Goal: Task Accomplishment & Management: Complete application form

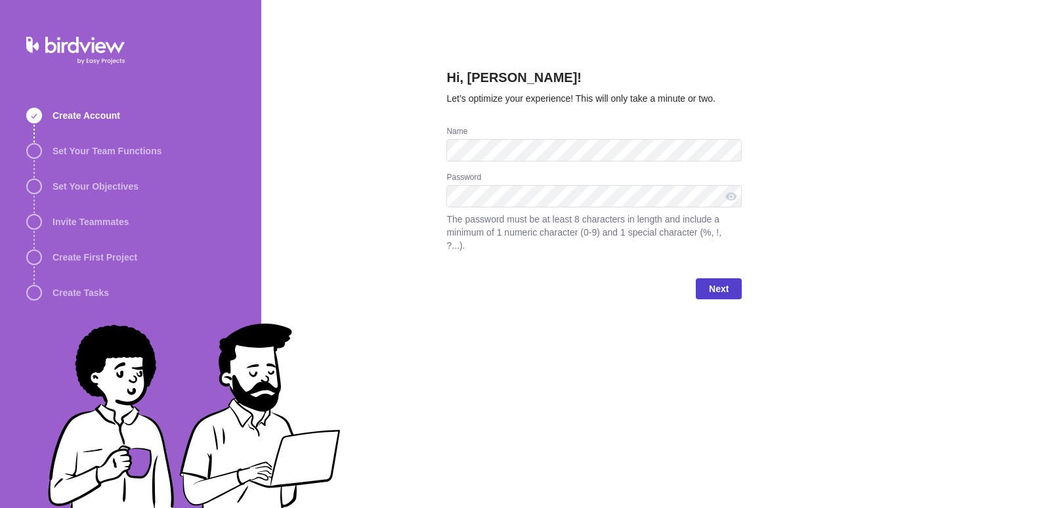
click at [719, 281] on span "Next" at bounding box center [719, 289] width 20 height 16
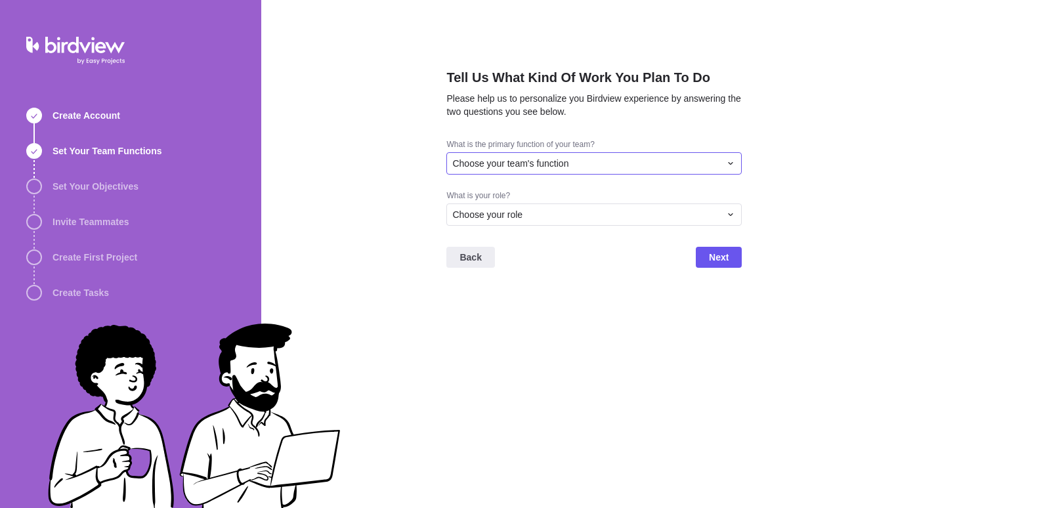
click at [731, 168] on icon at bounding box center [730, 163] width 11 height 11
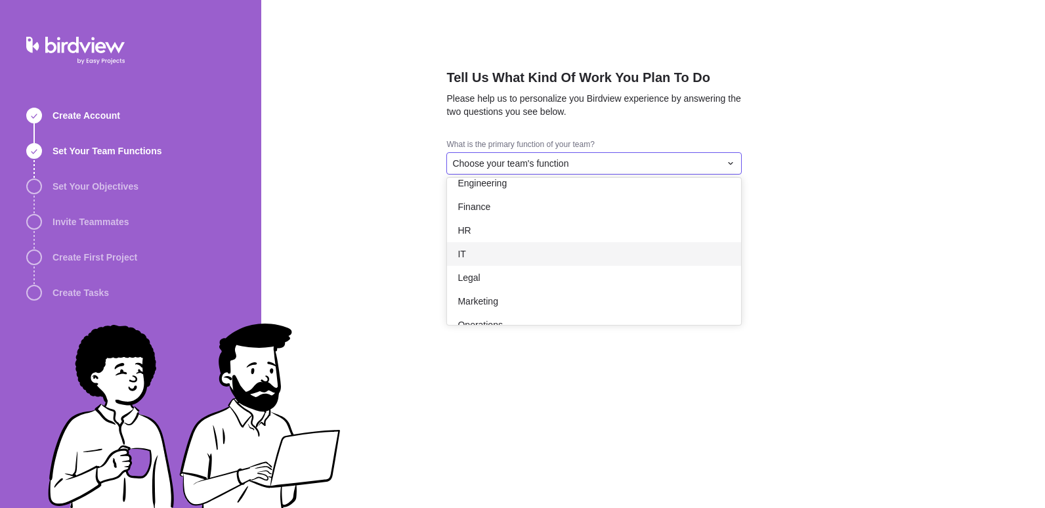
scroll to position [87, 0]
click at [700, 253] on div "IT" at bounding box center [594, 250] width 294 height 24
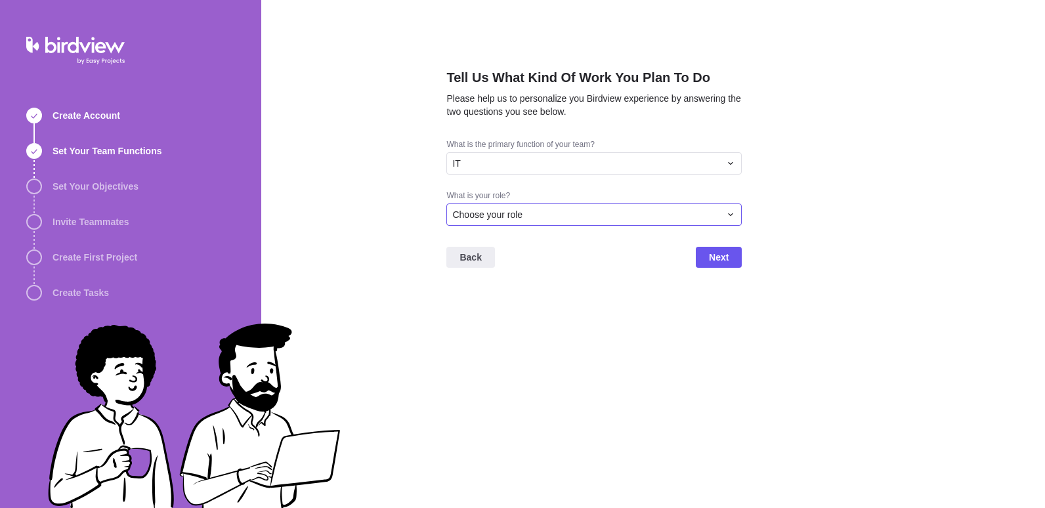
click at [700, 211] on div "Choose your role" at bounding box center [586, 214] width 268 height 13
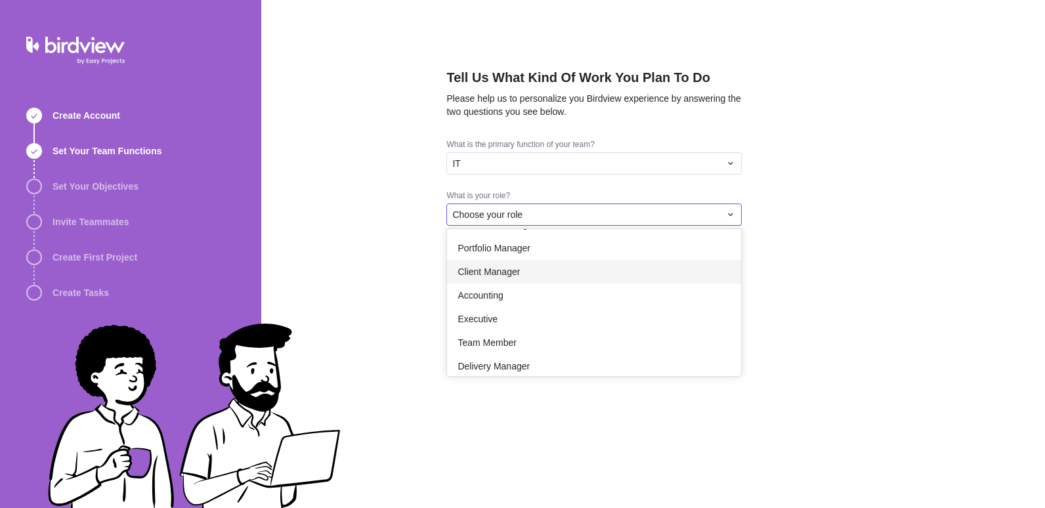
scroll to position [76, 0]
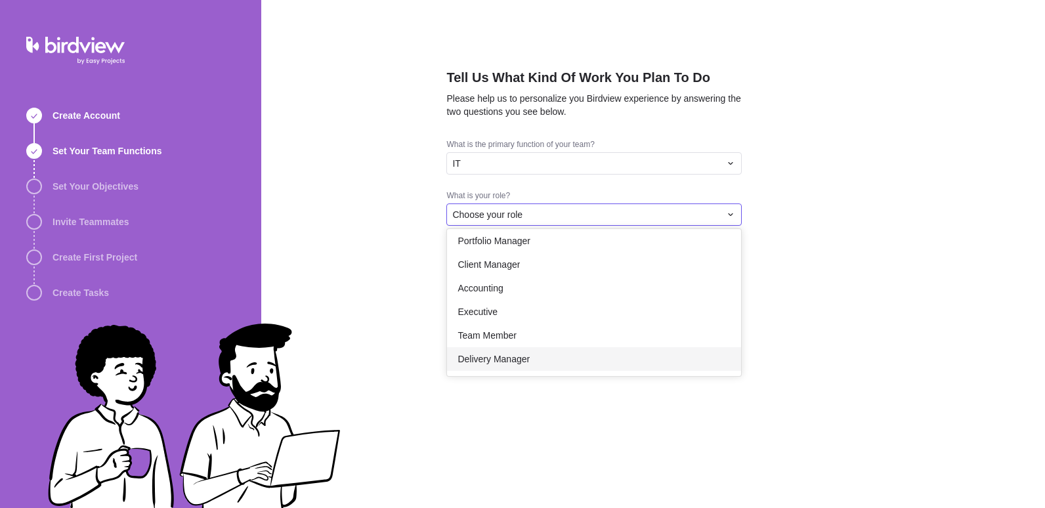
click at [633, 365] on div "Delivery Manager" at bounding box center [594, 359] width 294 height 24
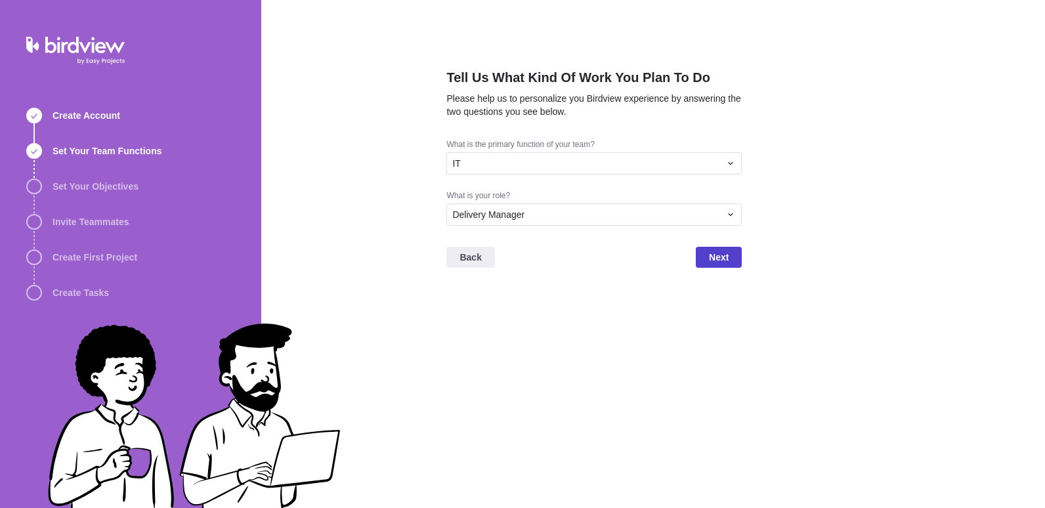
click at [721, 255] on span "Next" at bounding box center [719, 257] width 20 height 16
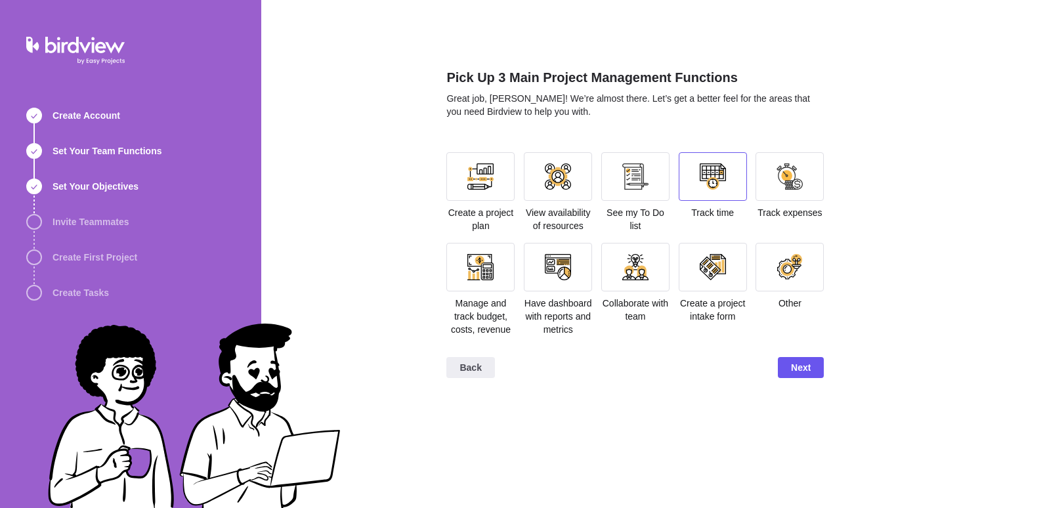
click at [700, 174] on div at bounding box center [713, 176] width 68 height 49
click at [790, 278] on div at bounding box center [790, 267] width 26 height 26
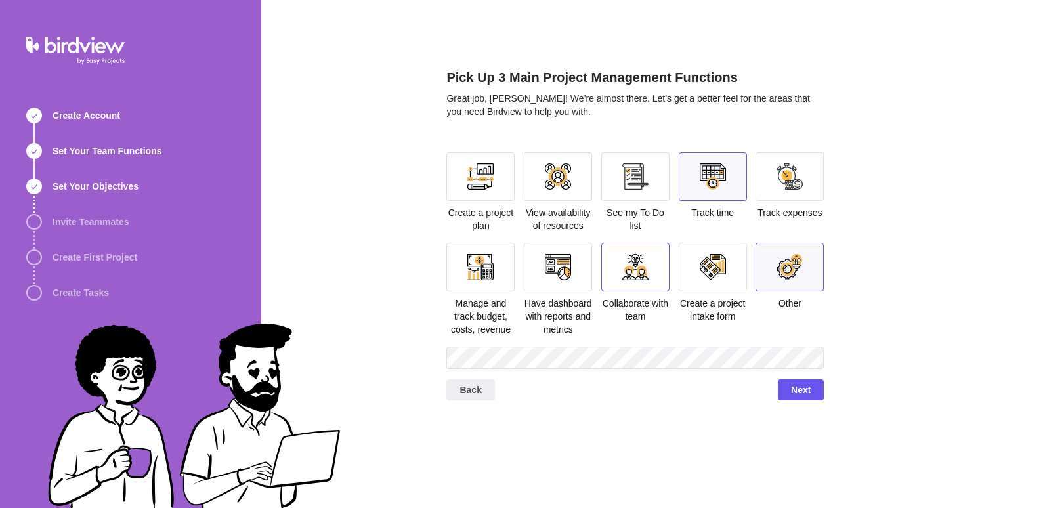
click at [645, 267] on div at bounding box center [635, 267] width 26 height 26
click at [796, 387] on span "Next" at bounding box center [801, 390] width 20 height 16
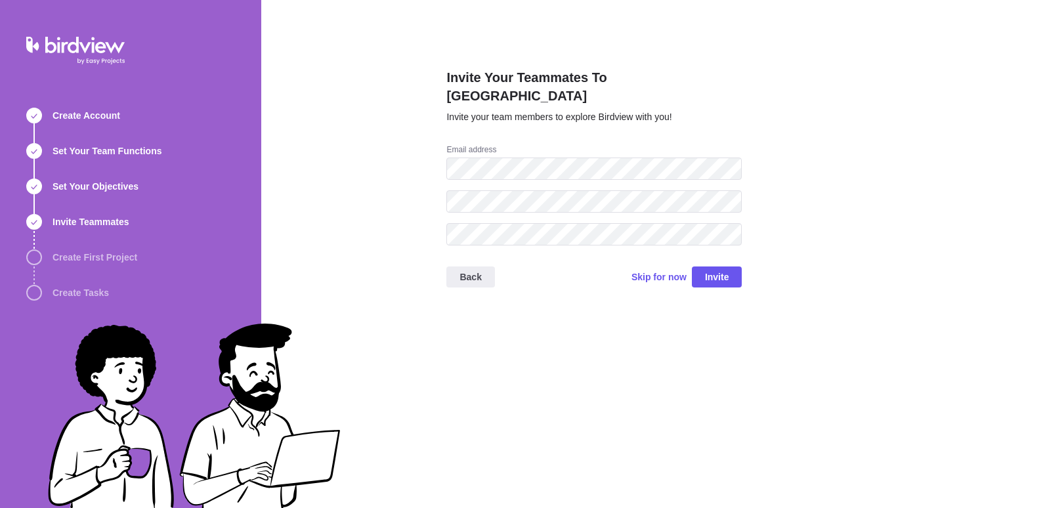
click at [966, 341] on div "Invite Your Teammates To Birdview Invite your team members to explore Birdview …" at bounding box center [653, 254] width 784 height 508
click at [682, 270] on span "Skip for now" at bounding box center [659, 276] width 55 height 13
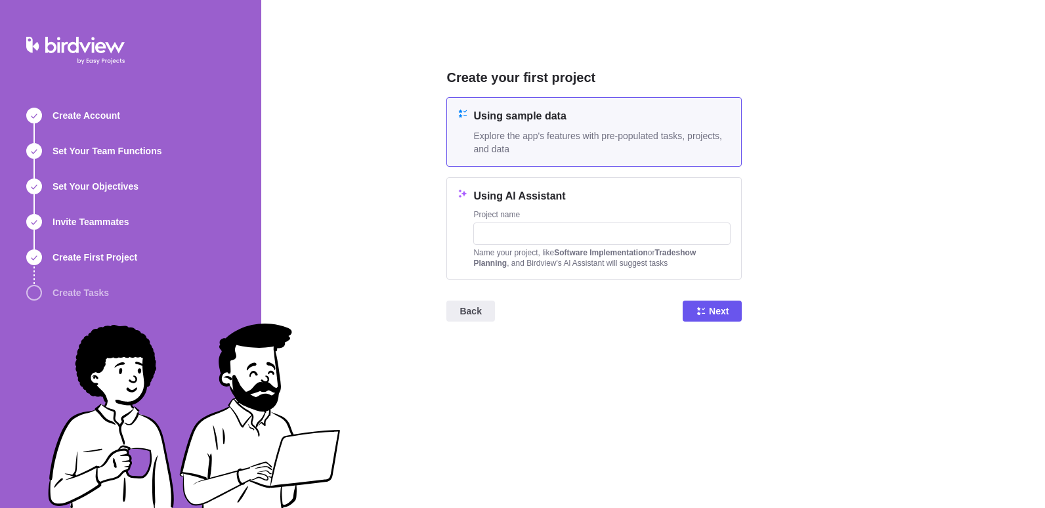
click at [617, 125] on div "Using sample data Explore the app's features with pre-populated tasks, projects…" at bounding box center [601, 131] width 257 height 47
click at [719, 312] on span "Next" at bounding box center [719, 311] width 20 height 16
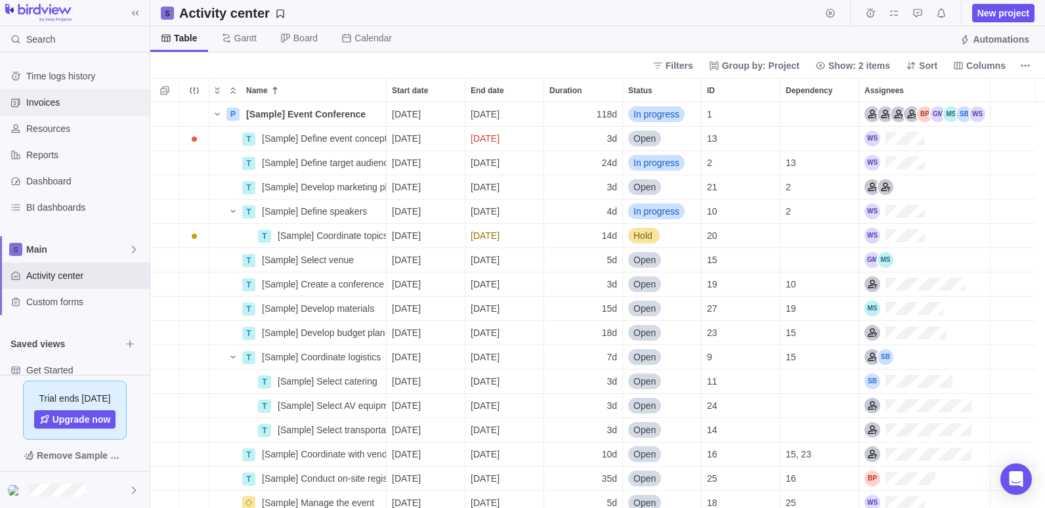
click at [48, 105] on span "Invoices" at bounding box center [85, 102] width 118 height 13
